Goal: Contribute content: Add original content to the website for others to see

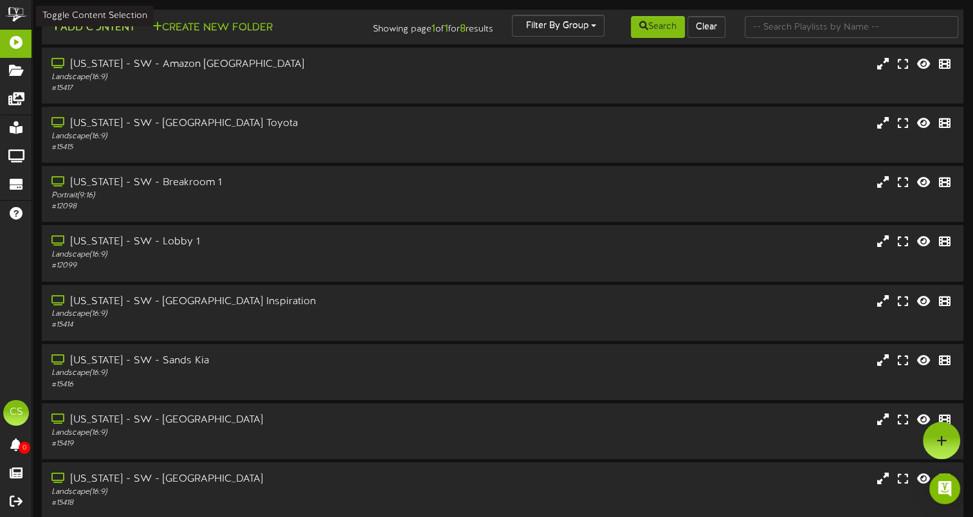
click at [111, 35] on button "Add Content" at bounding box center [93, 28] width 92 height 16
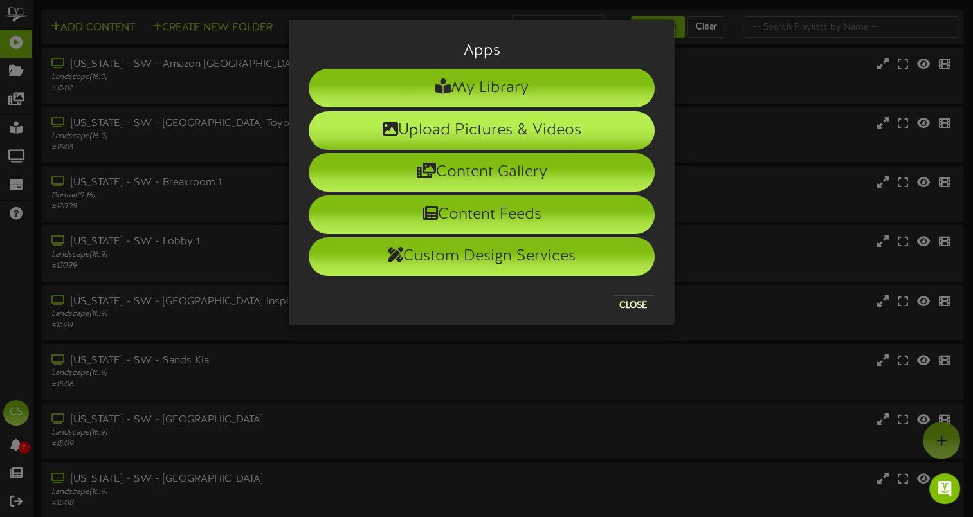
click at [481, 127] on li "Upload Pictures & Videos" at bounding box center [482, 130] width 346 height 39
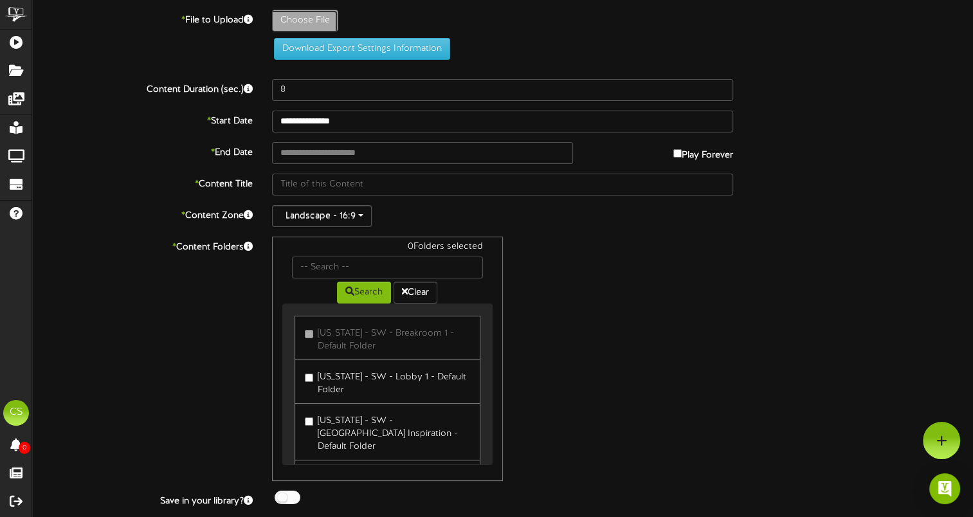
type input "**********"
type input "JOBSITEStecoma16x93"
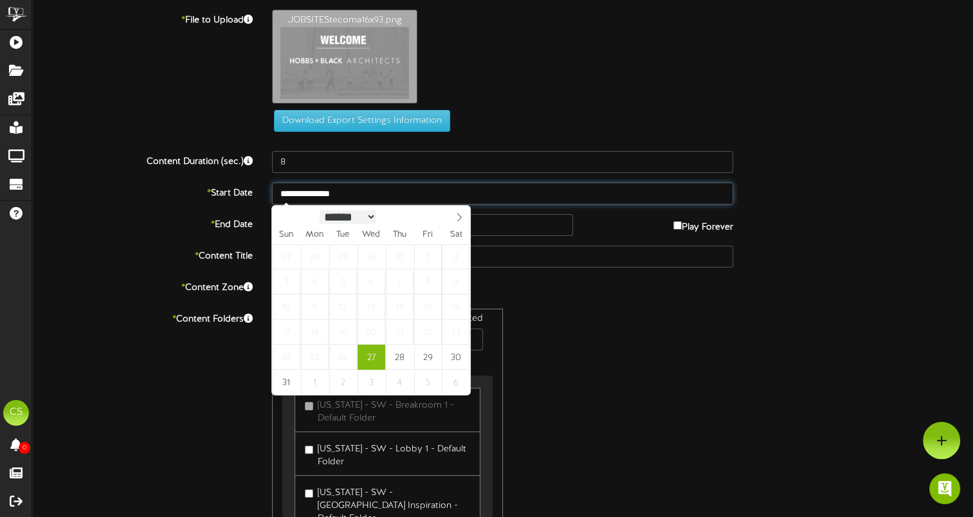
click at [328, 199] on input "**********" at bounding box center [502, 194] width 461 height 22
type input "**********"
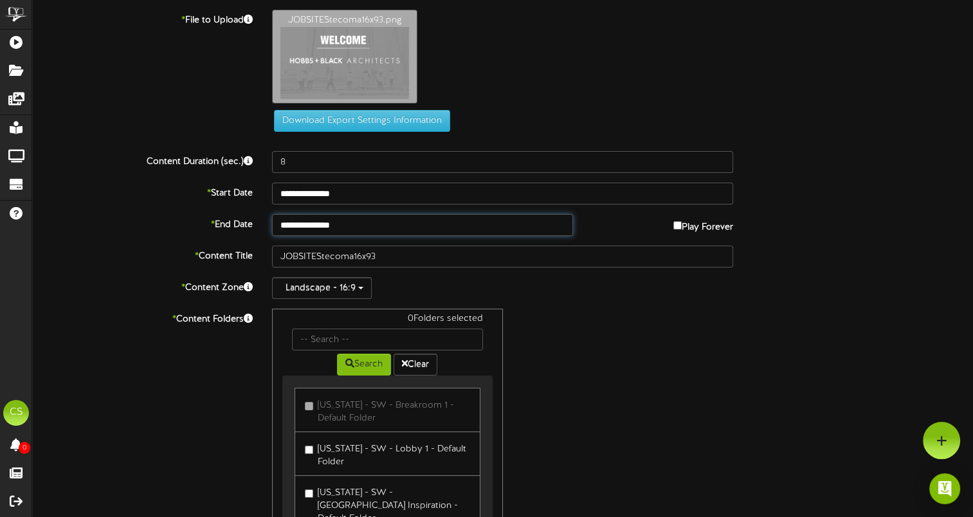
click at [375, 219] on input "**********" at bounding box center [422, 225] width 301 height 22
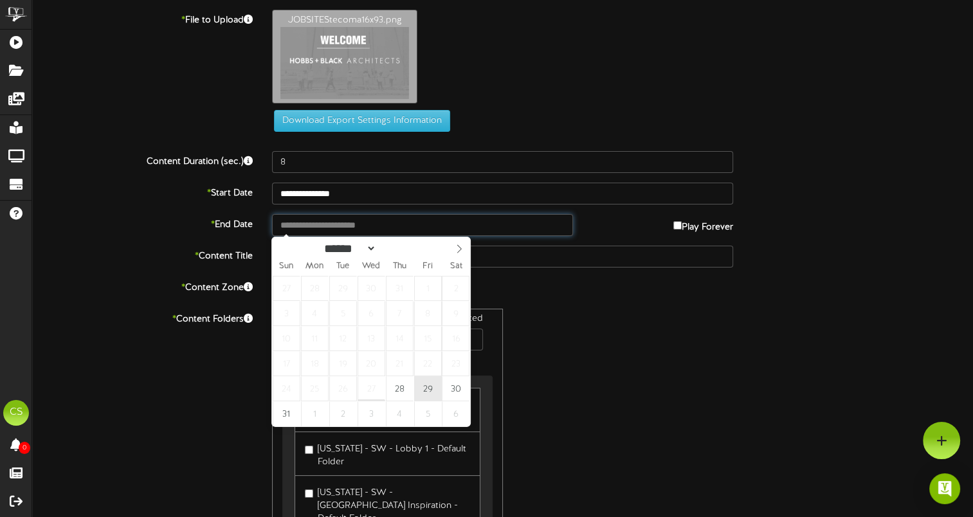
type input "**********"
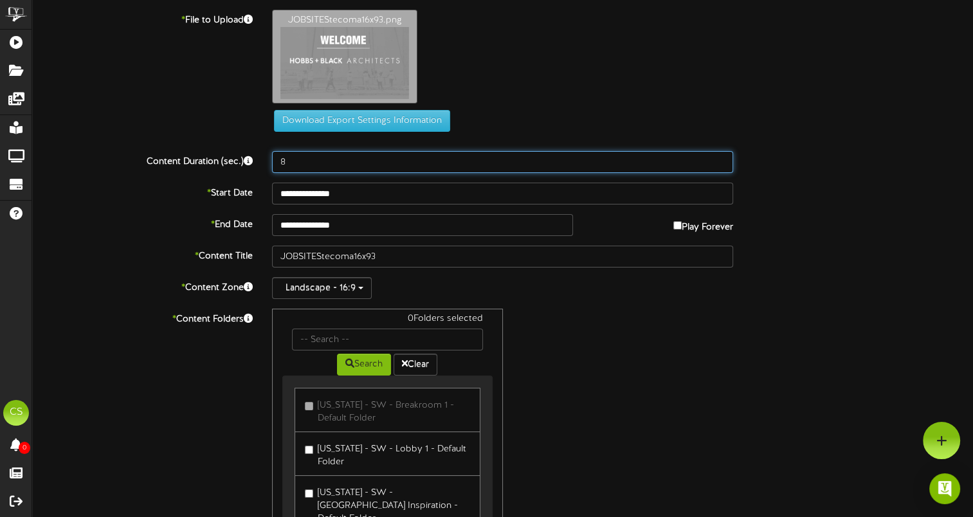
drag, startPoint x: 293, startPoint y: 166, endPoint x: 241, endPoint y: 152, distance: 53.8
click at [241, 152] on div "Content Duration (sec.) 8" at bounding box center [502, 162] width 960 height 22
type input "3600"
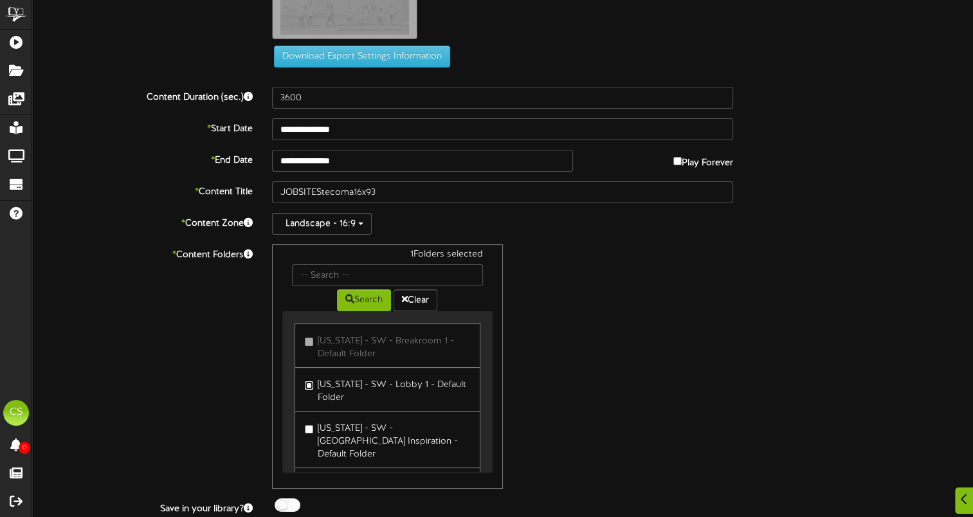
scroll to position [103, 0]
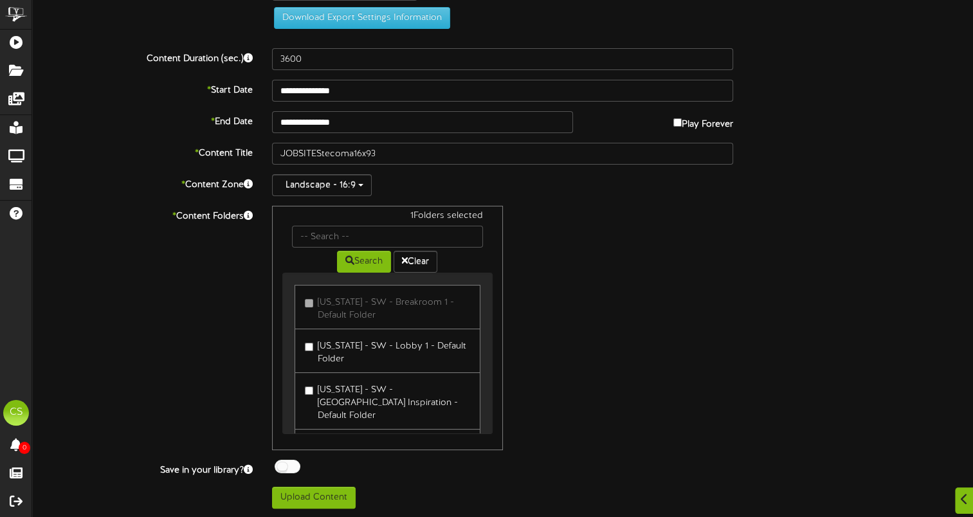
click at [292, 465] on div at bounding box center [287, 466] width 26 height 13
click at [289, 494] on button "Upload Content" at bounding box center [314, 498] width 84 height 22
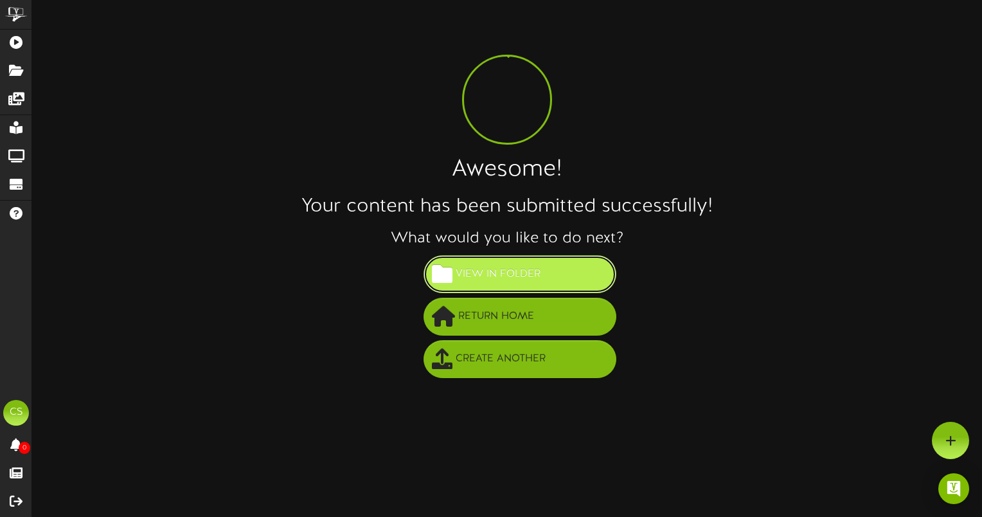
click at [537, 270] on span "View in Folder" at bounding box center [498, 274] width 91 height 21
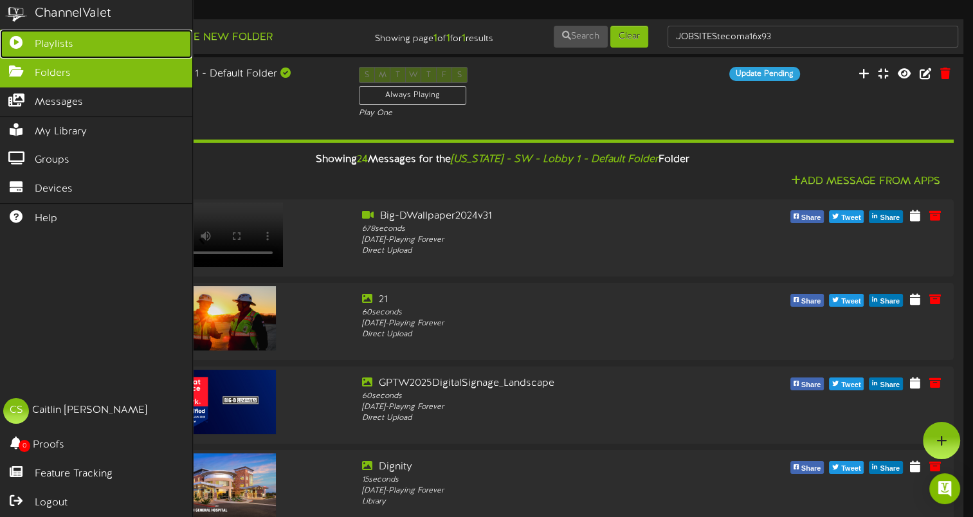
click at [61, 44] on span "Playlists" at bounding box center [54, 44] width 39 height 15
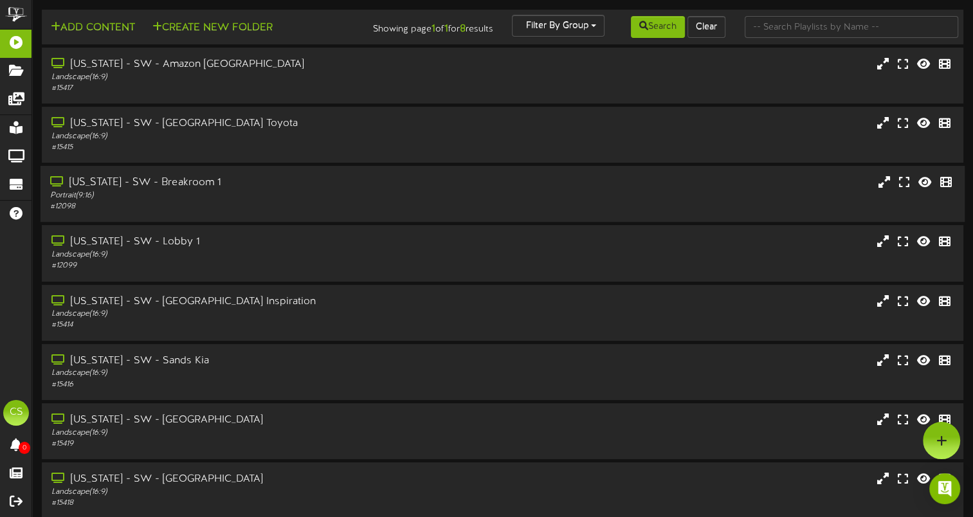
click at [144, 188] on div "[US_STATE] - SW - Breakroom 1" at bounding box center [233, 182] width 366 height 15
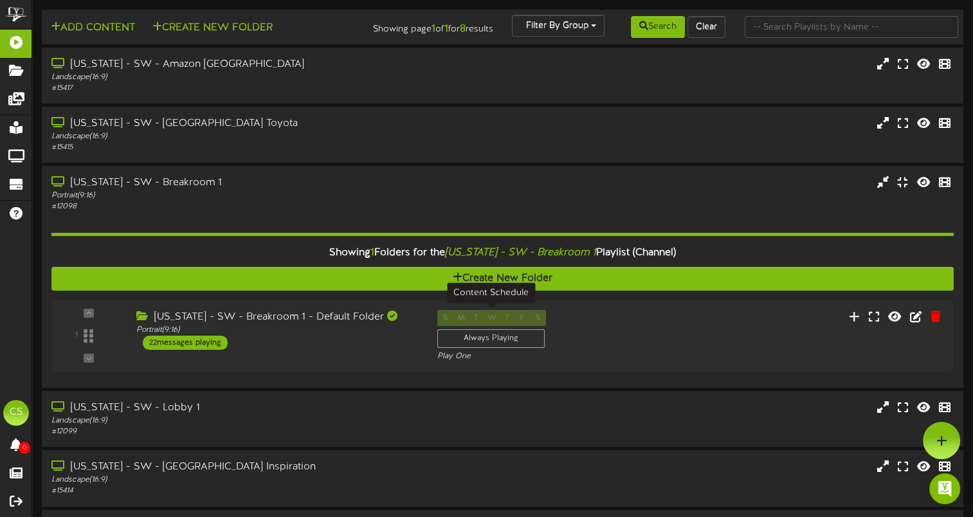
scroll to position [129, 0]
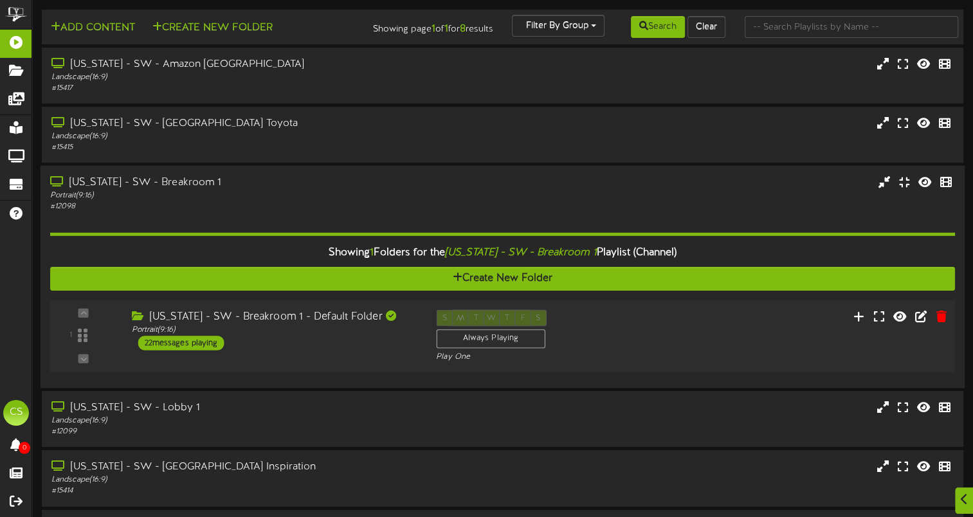
click at [316, 325] on div "Portrait ( 9:16 )" at bounding box center [273, 330] width 285 height 11
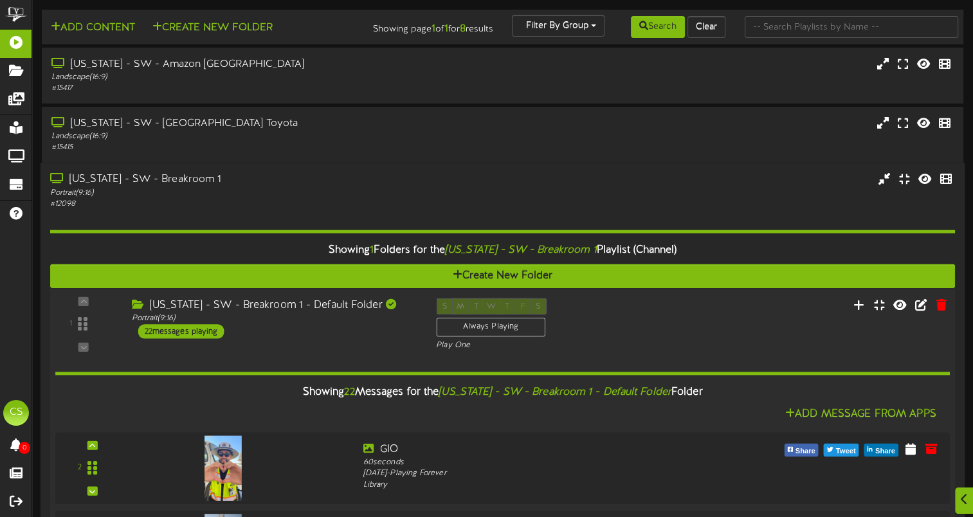
scroll to position [1750, 0]
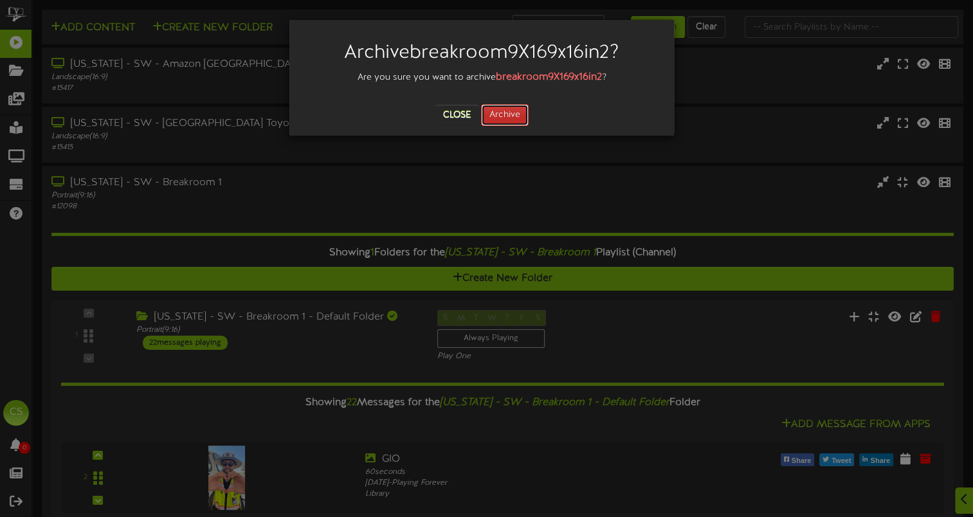
click at [502, 114] on button "Archive" at bounding box center [505, 115] width 48 height 22
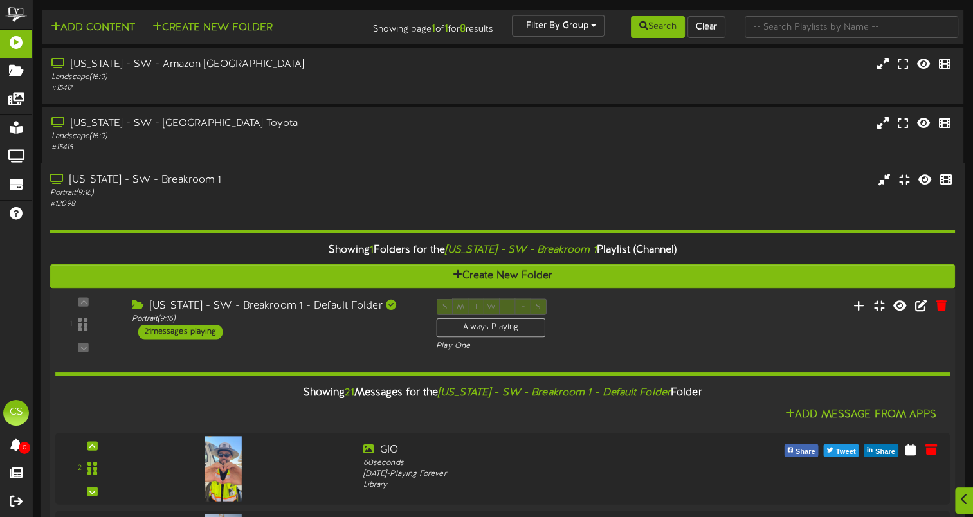
scroll to position [1751, 0]
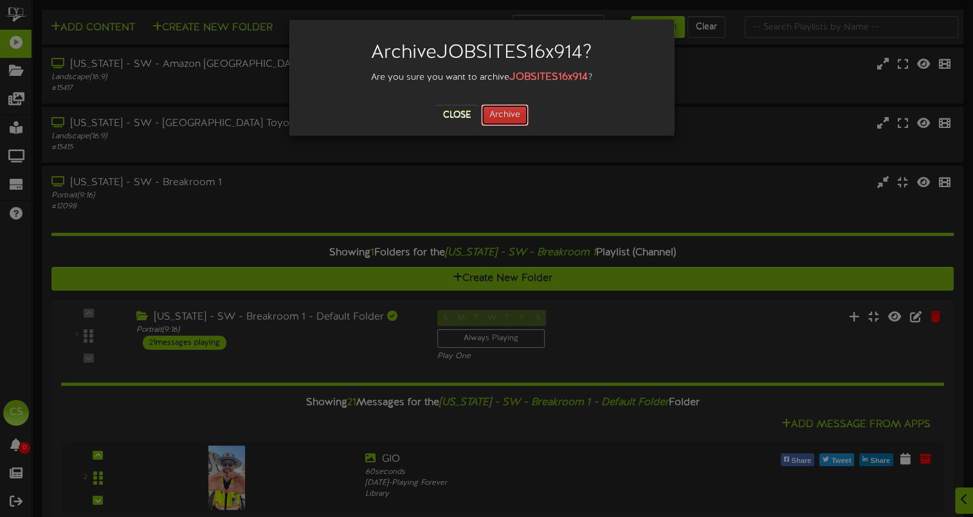
click at [516, 114] on button "Archive" at bounding box center [505, 115] width 48 height 22
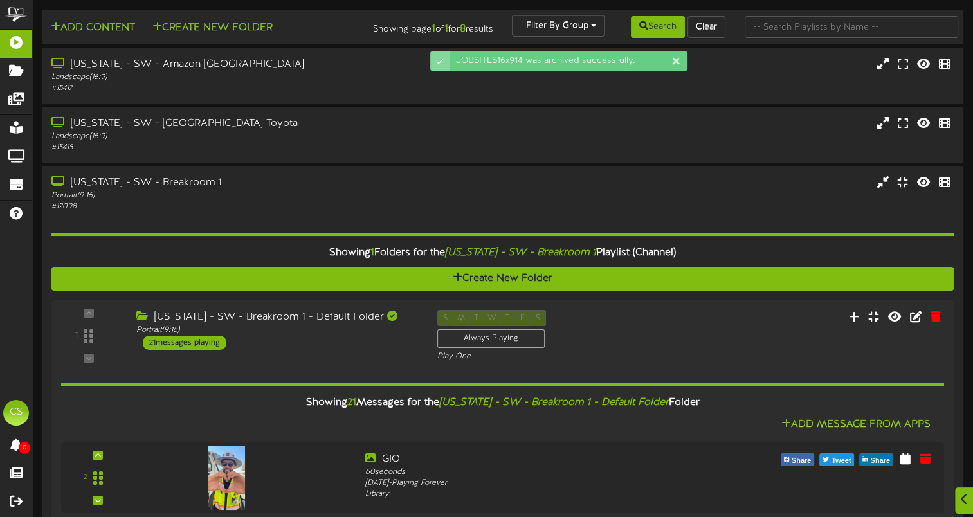
scroll to position [3721, 0]
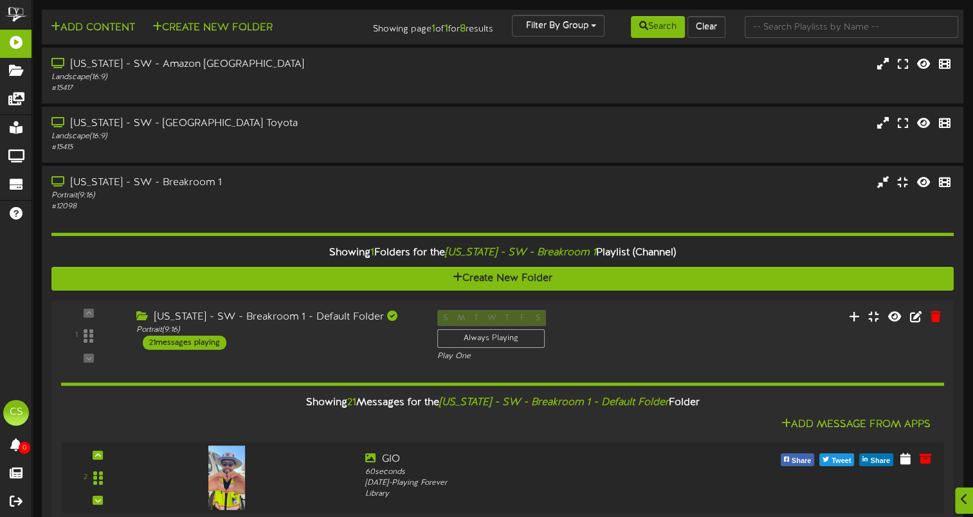
scroll to position [6121, 0]
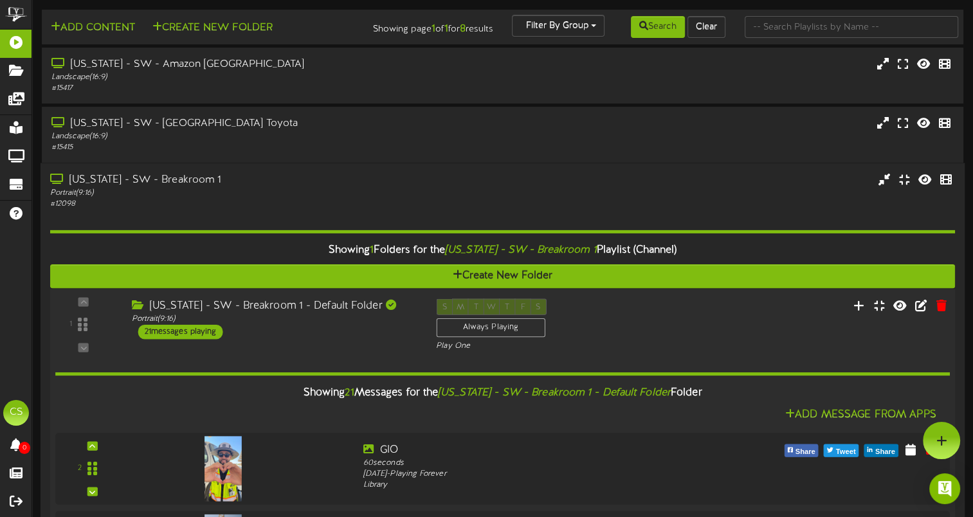
scroll to position [52, 0]
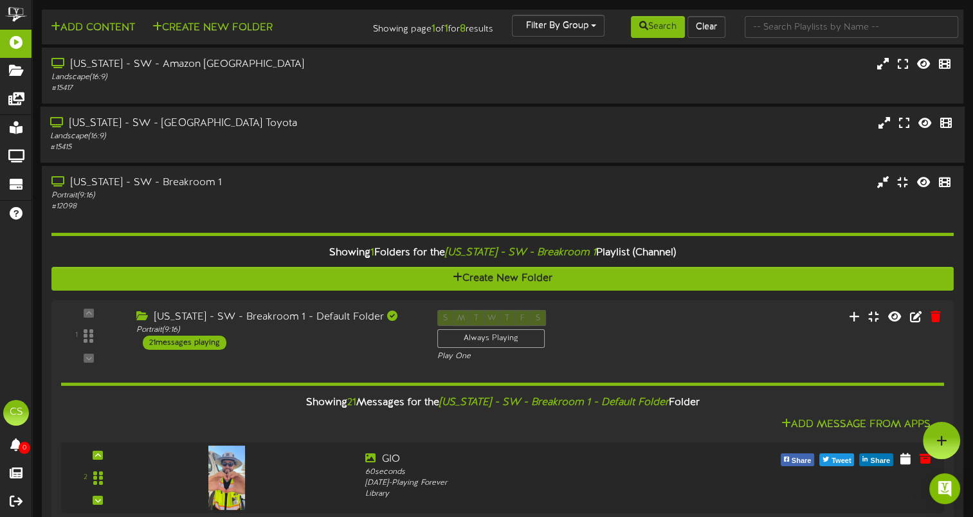
click at [218, 116] on div "[US_STATE] - SW - [GEOGRAPHIC_DATA] Toyota" at bounding box center [233, 123] width 366 height 15
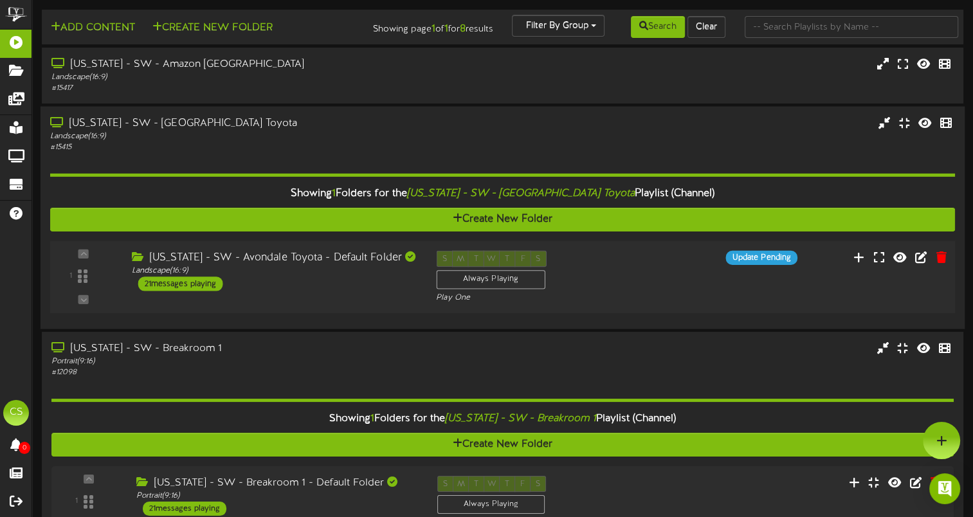
click at [337, 251] on div "[US_STATE] - SW - Avondale Toyota - Default Folder Landscape ( 16:9 ) 21 messag…" at bounding box center [273, 271] width 305 height 40
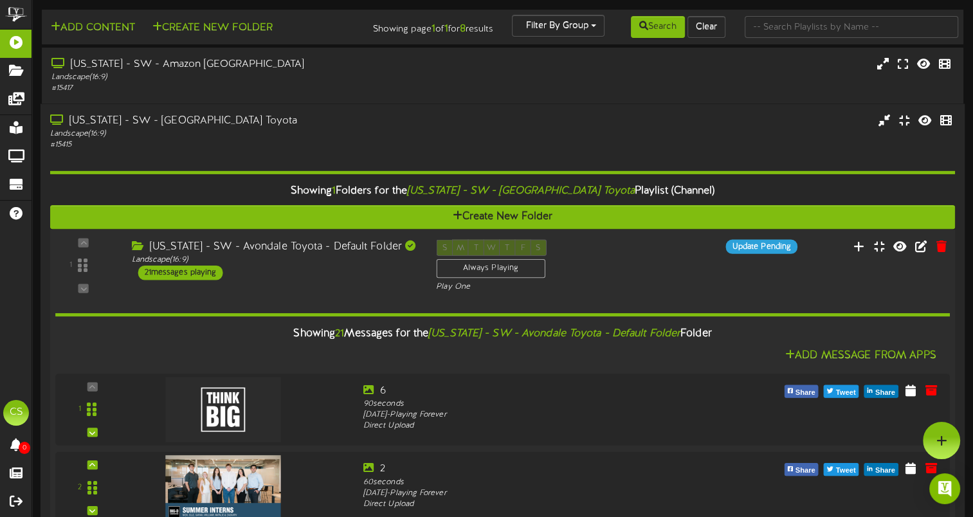
scroll to position [0, 0]
click at [291, 265] on div "[US_STATE] - SW - Avondale Toyota - Default Folder Landscape ( 16:9 ) 21 messag…" at bounding box center [273, 259] width 305 height 40
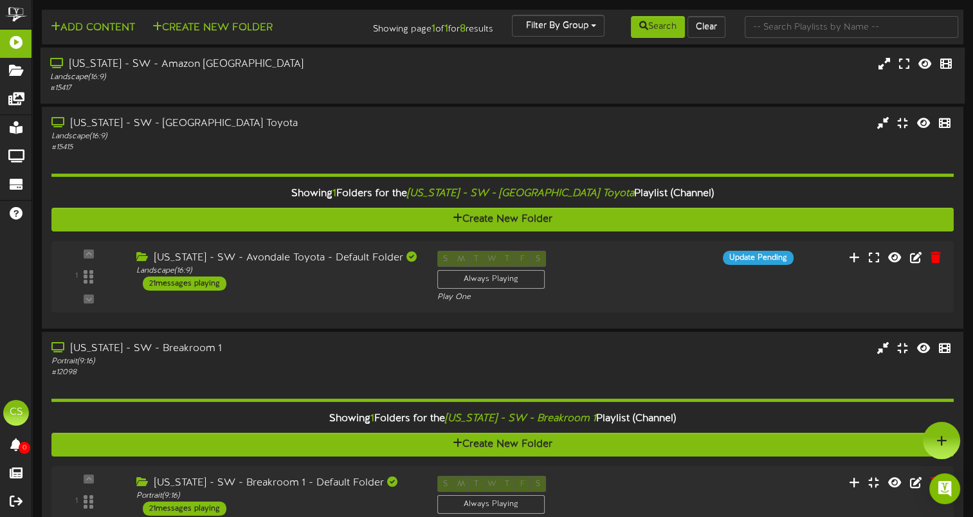
click at [215, 71] on div "[US_STATE] - SW - Amazon [GEOGRAPHIC_DATA]" at bounding box center [233, 64] width 366 height 15
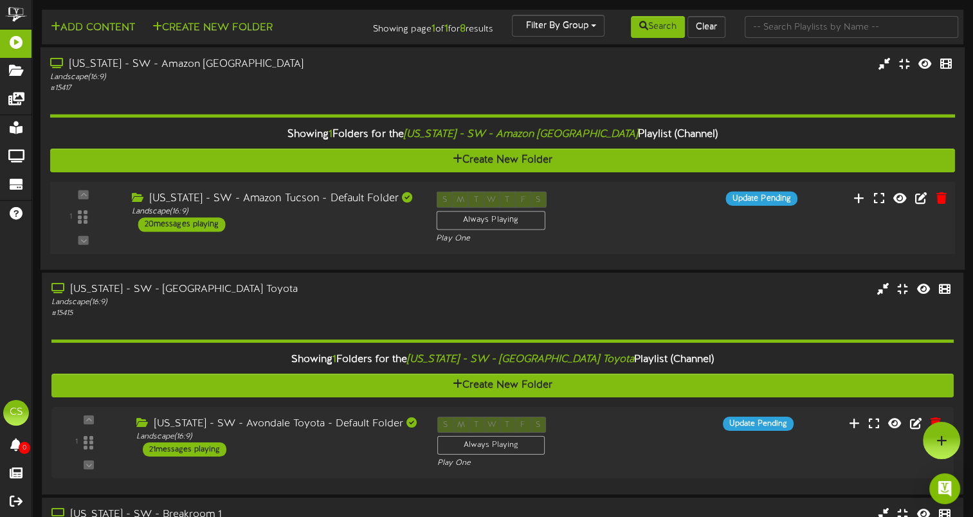
click at [240, 240] on div "1 ( 16:9" at bounding box center [502, 218] width 913 height 53
